Goal: Use online tool/utility: Use online tool/utility

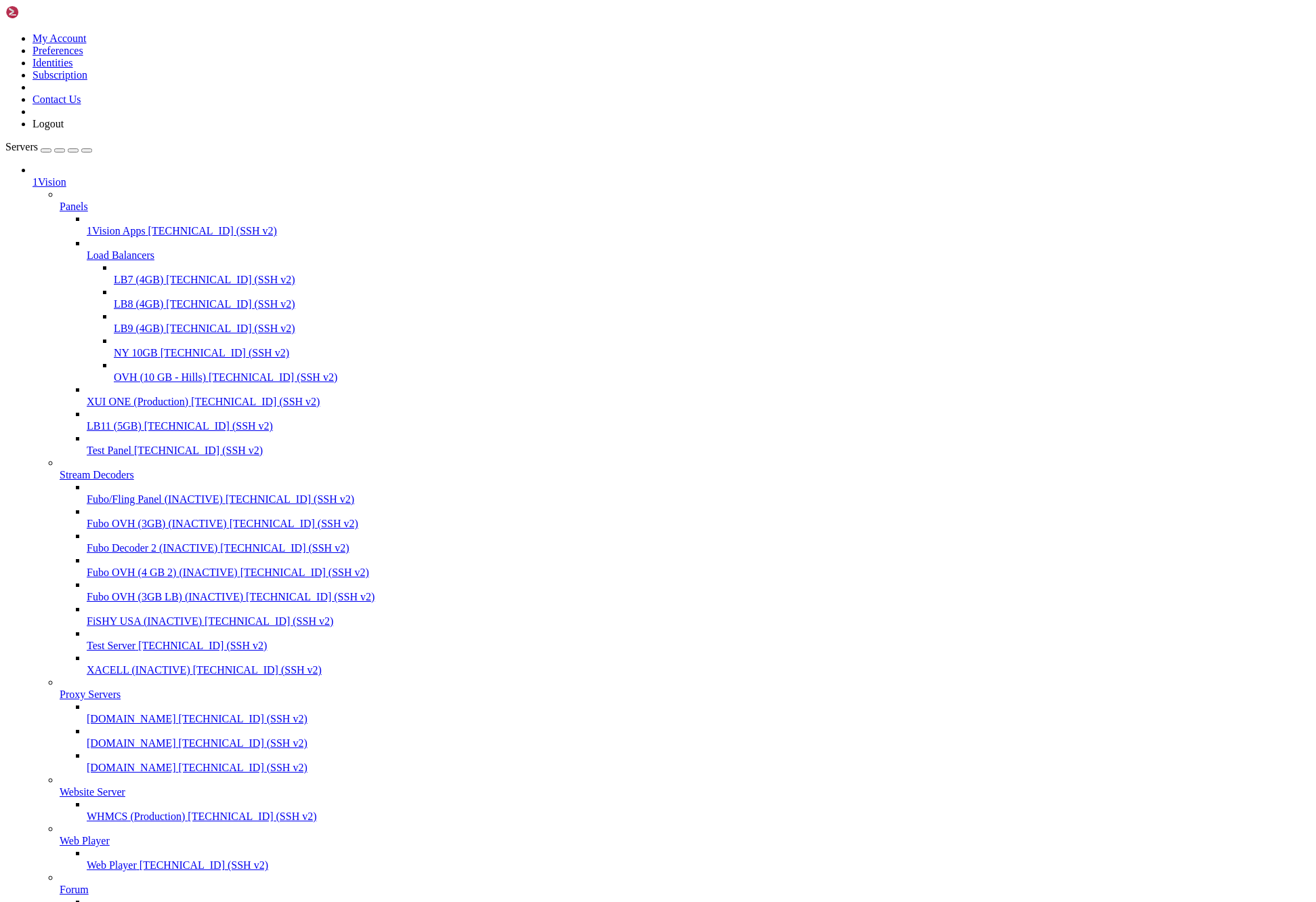
scroll to position [610, 0]
drag, startPoint x: 82, startPoint y: 816, endPoint x: 103, endPoint y: 820, distance: 21.4
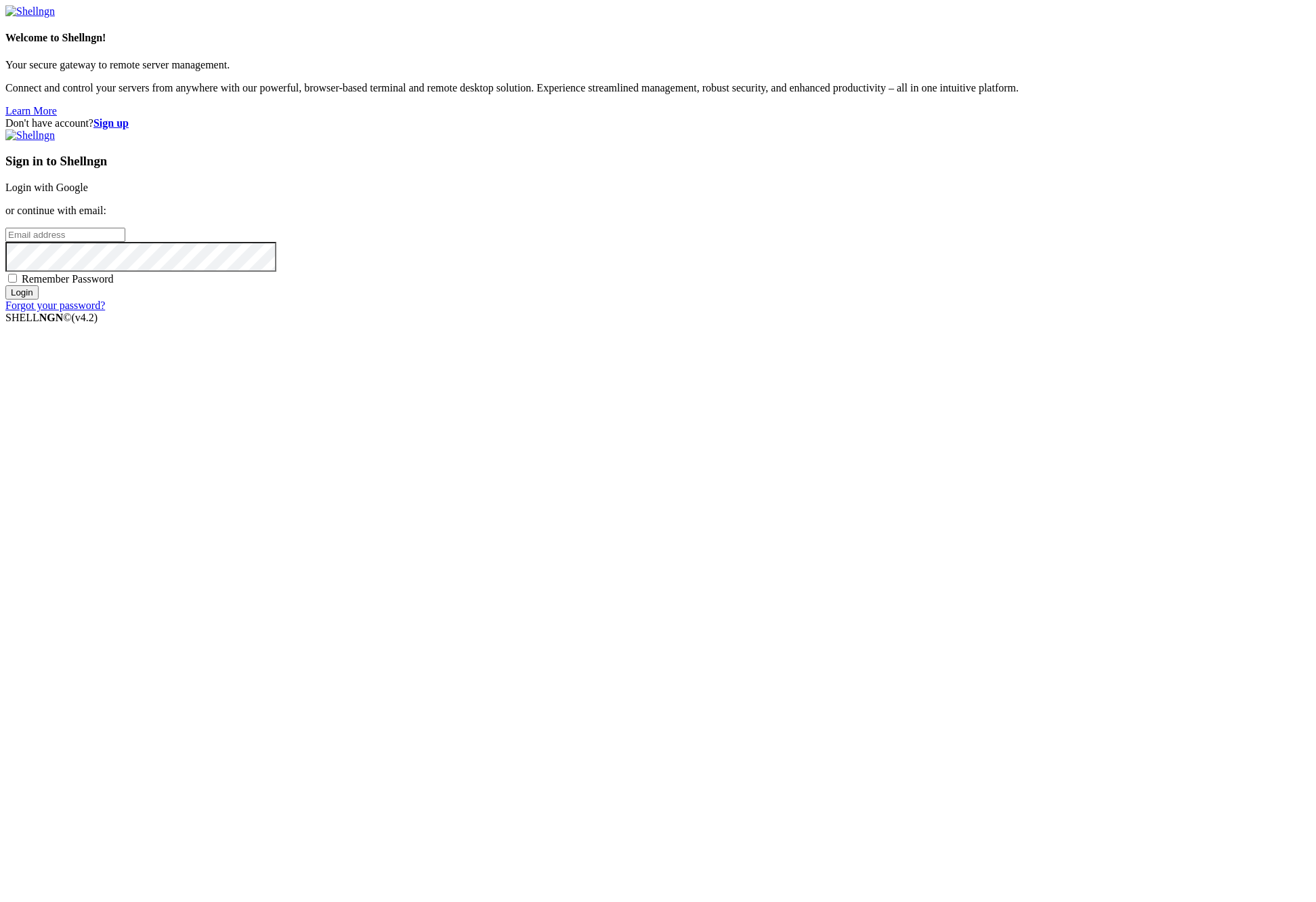
type input "[EMAIL_ADDRESS][DOMAIN_NAME]"
click at [39, 300] on input "Login" at bounding box center [22, 293] width 33 height 15
